Goal: Task Accomplishment & Management: Manage account settings

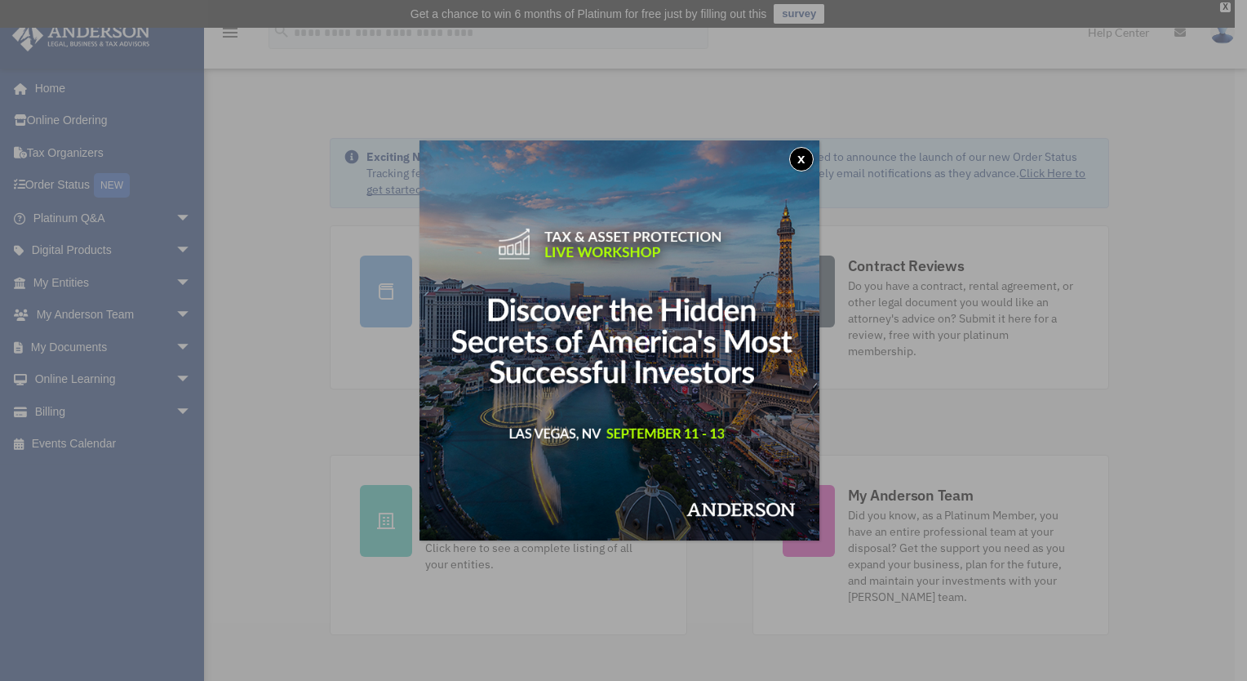
click at [806, 154] on button "x" at bounding box center [801, 159] width 24 height 24
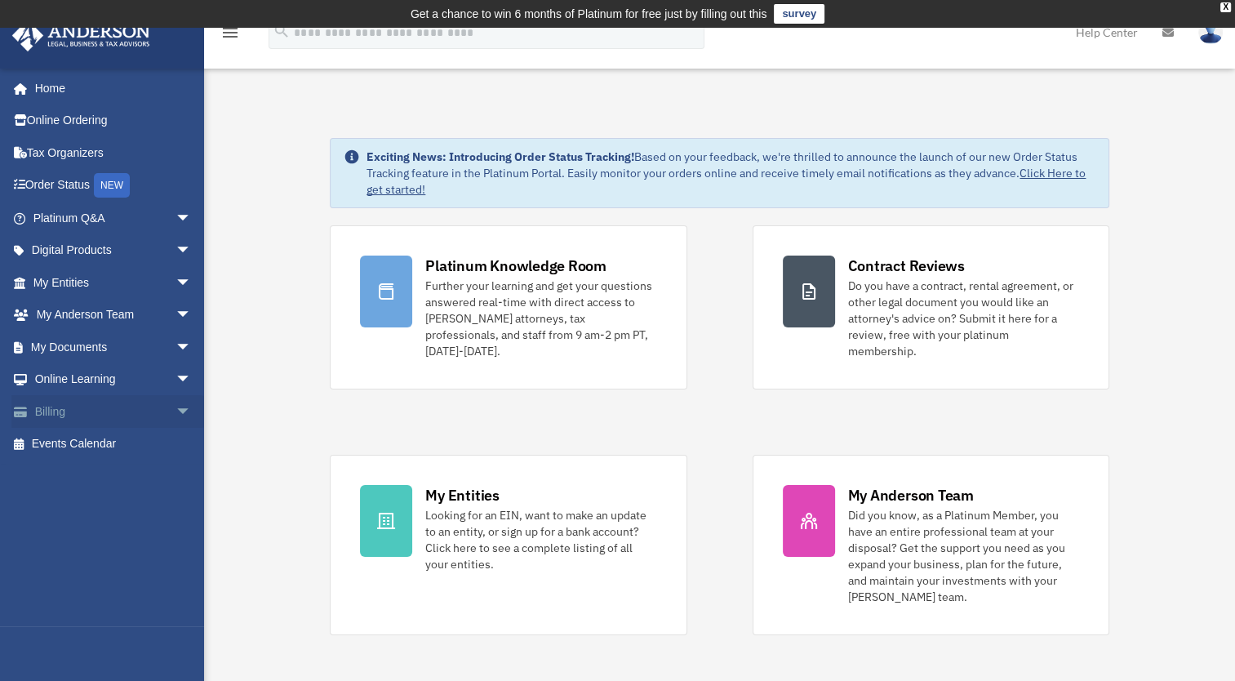
click at [43, 404] on link "Billing arrow_drop_down" at bounding box center [113, 411] width 205 height 33
click at [57, 410] on link "Billing arrow_drop_down" at bounding box center [113, 411] width 205 height 33
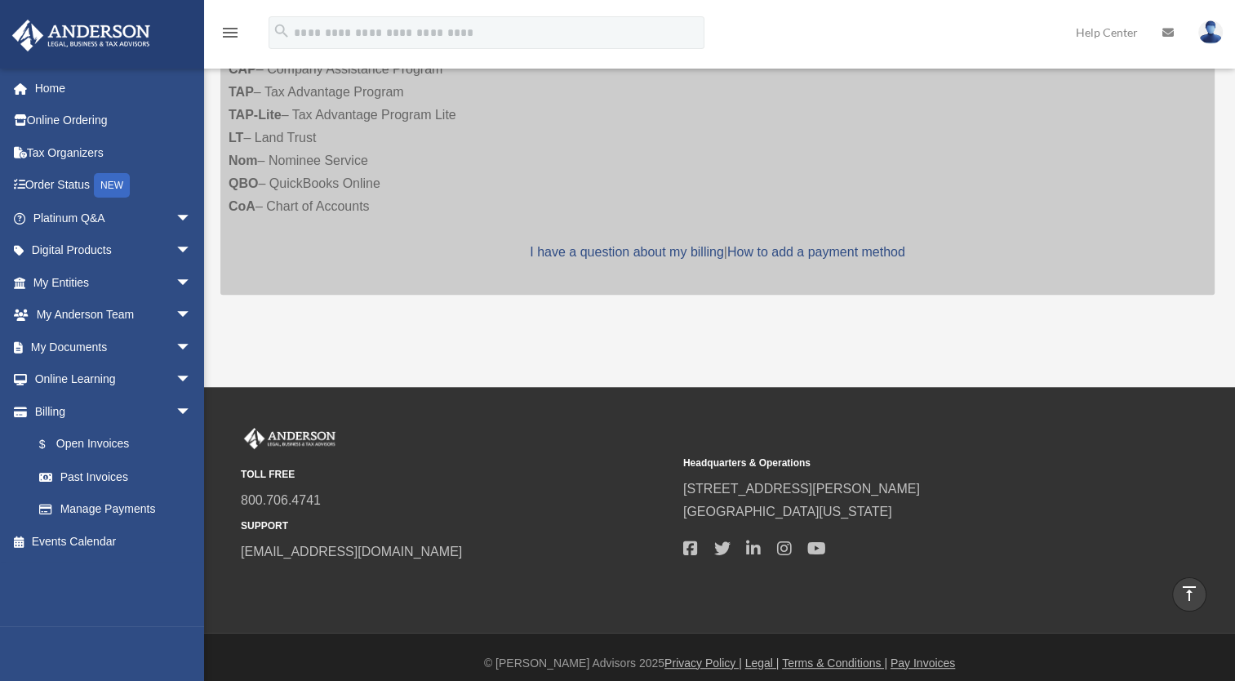
scroll to position [19, 0]
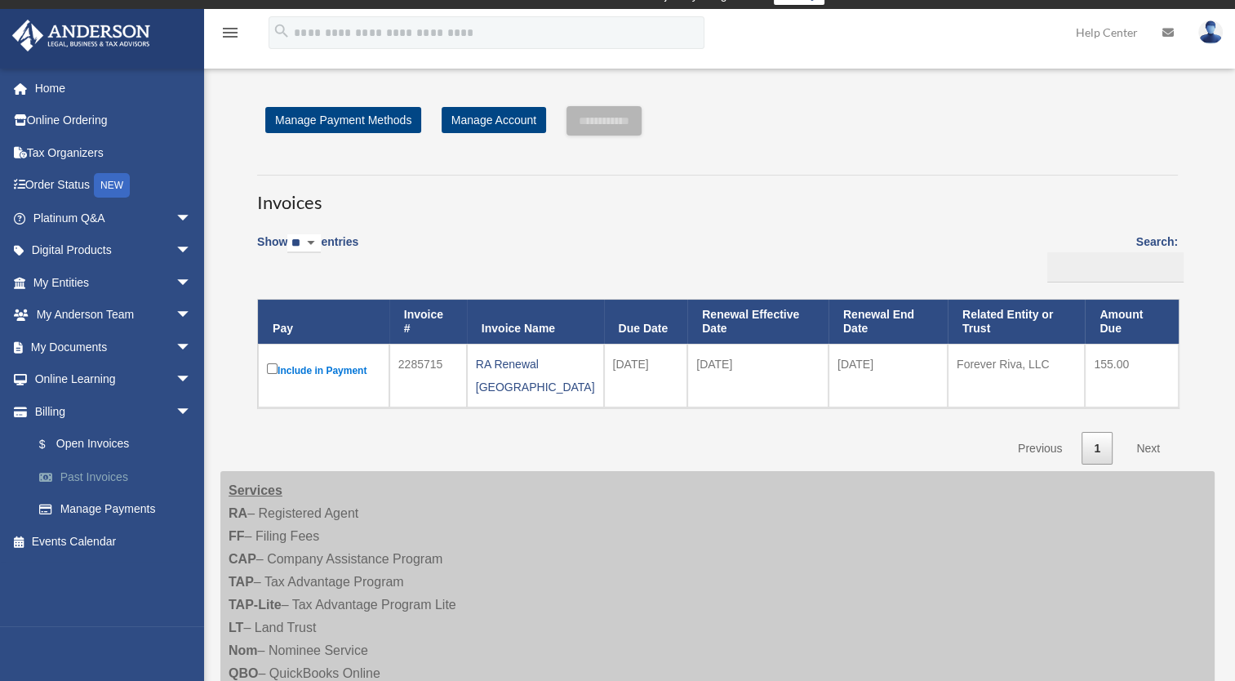
click at [102, 476] on link "Past Invoices" at bounding box center [119, 476] width 193 height 33
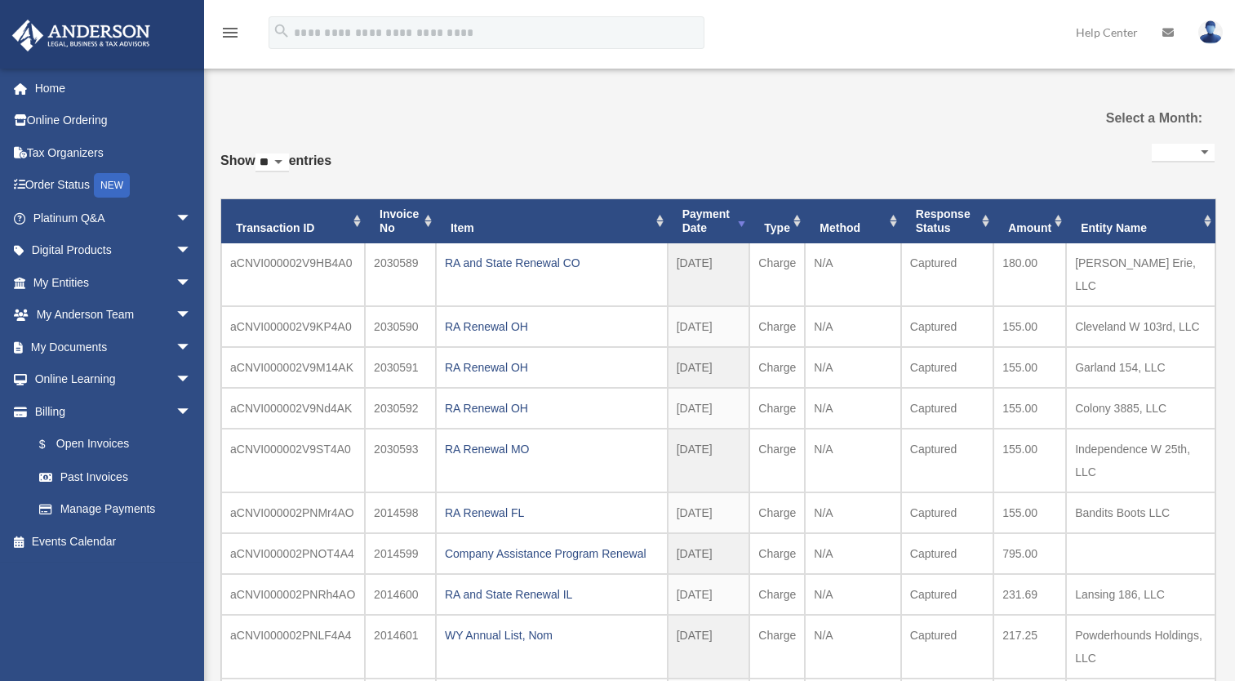
select select
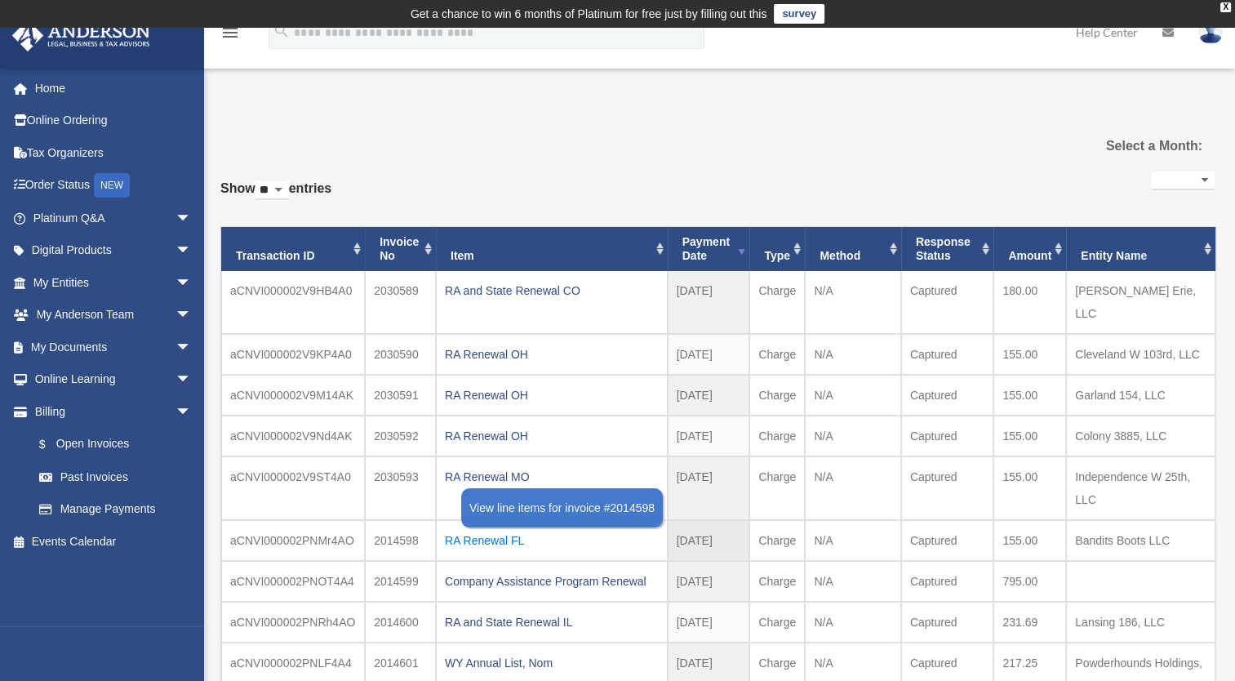
scroll to position [82, 0]
